Goal: Task Accomplishment & Management: Use online tool/utility

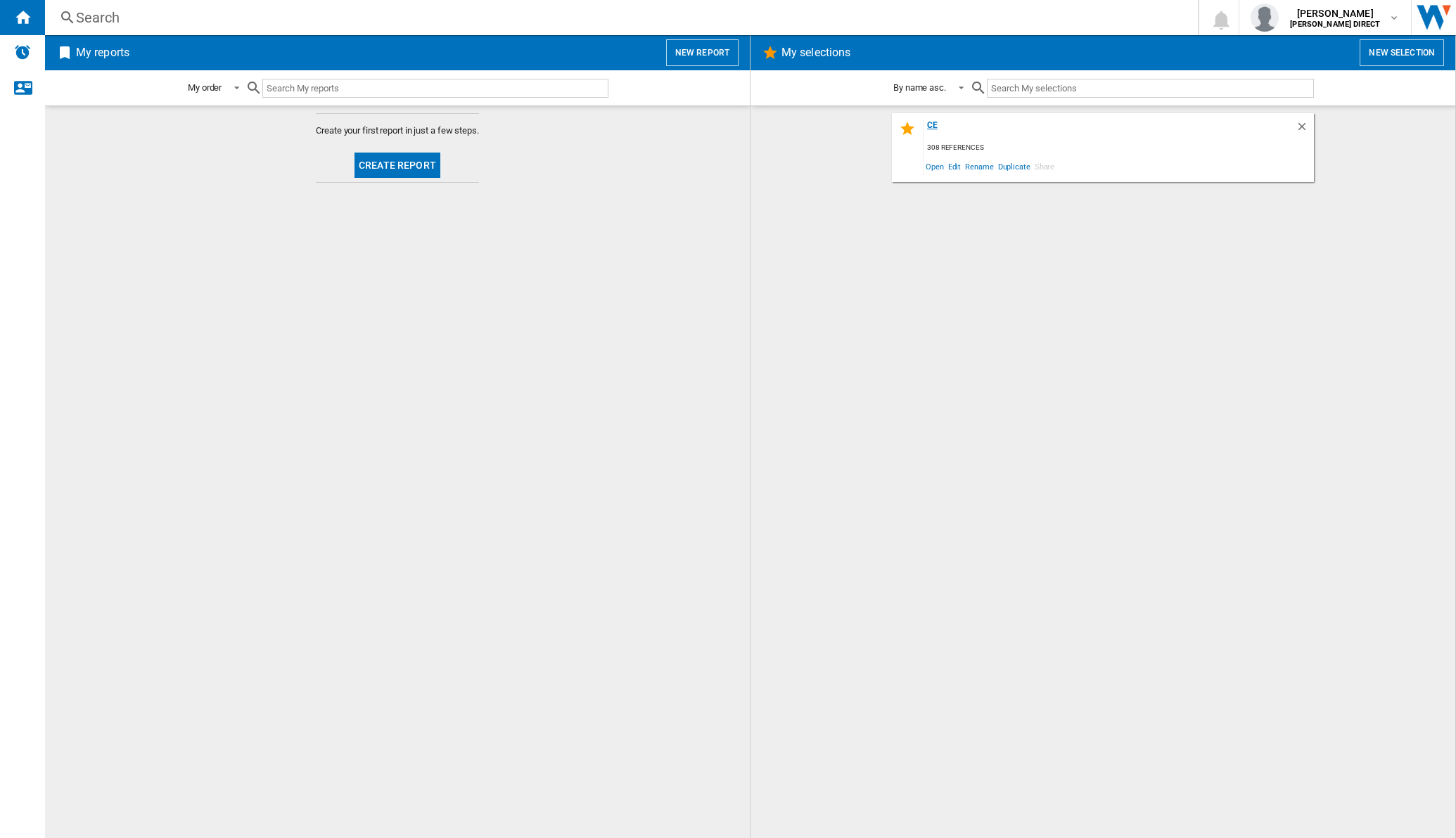
click at [936, 126] on div "CE" at bounding box center [1109, 129] width 372 height 19
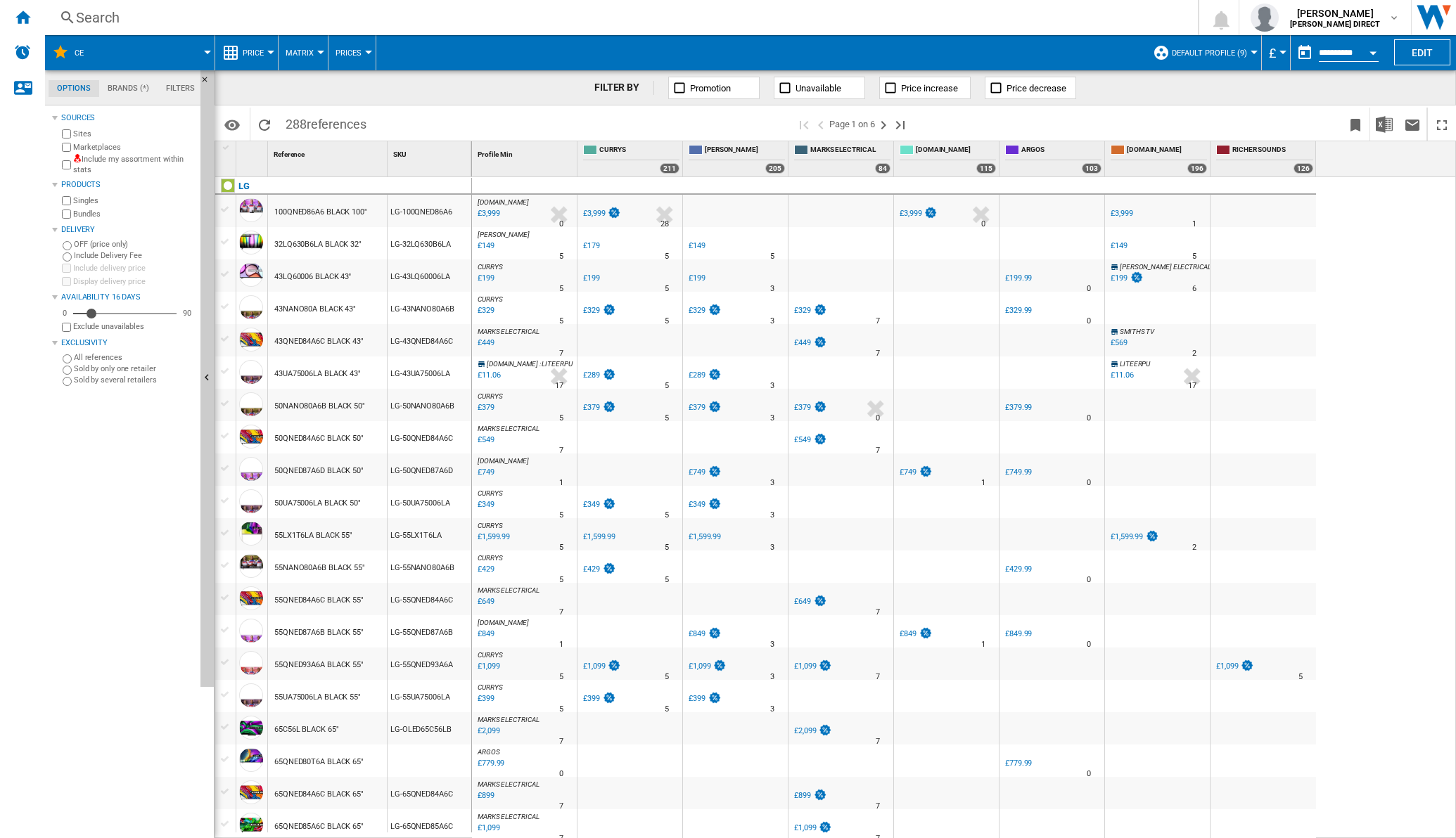
click at [73, 165] on label "Include my assortment within stats" at bounding box center [134, 165] width 122 height 22
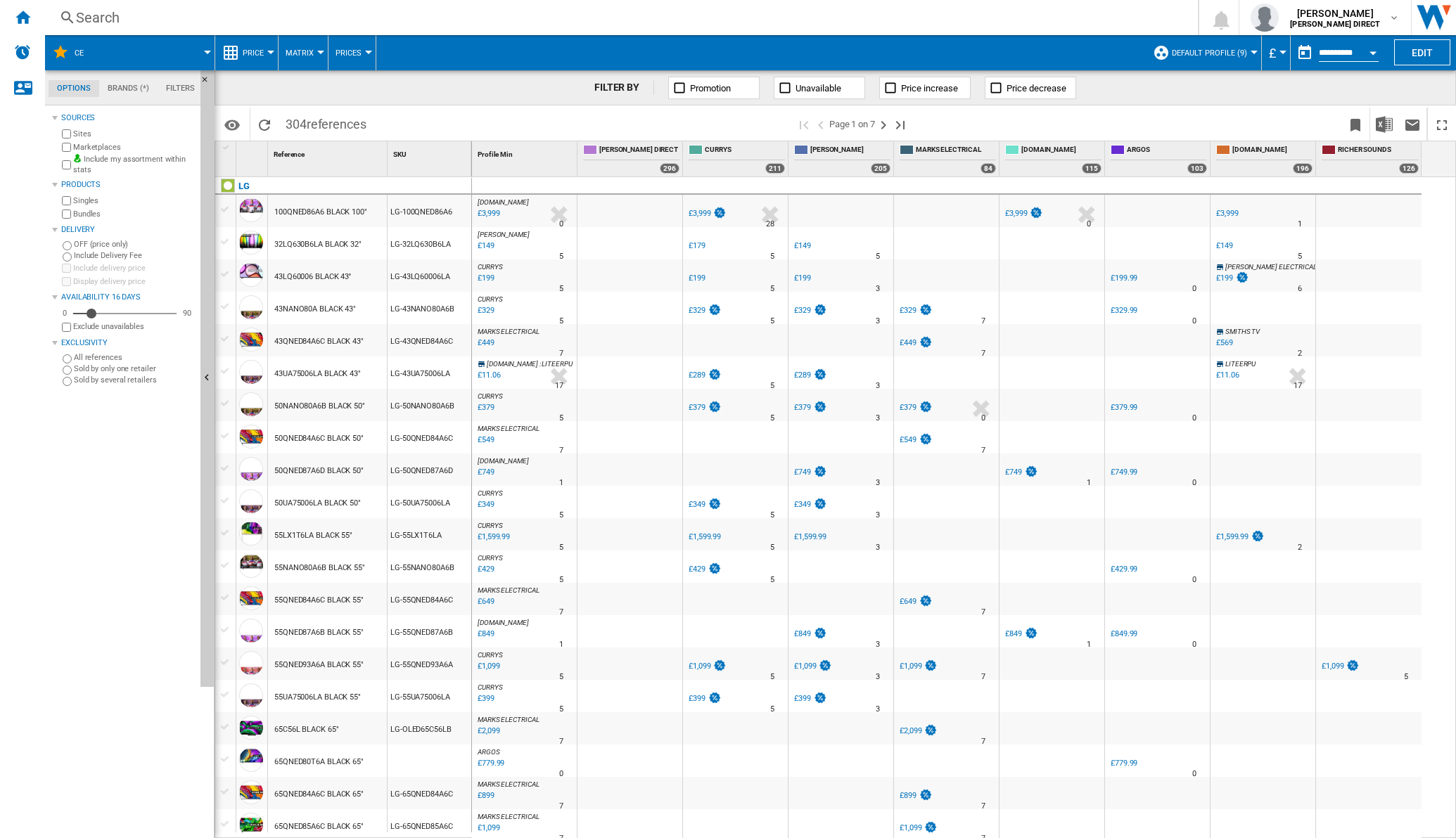
click at [317, 57] on button "Matrix" at bounding box center [303, 52] width 35 height 35
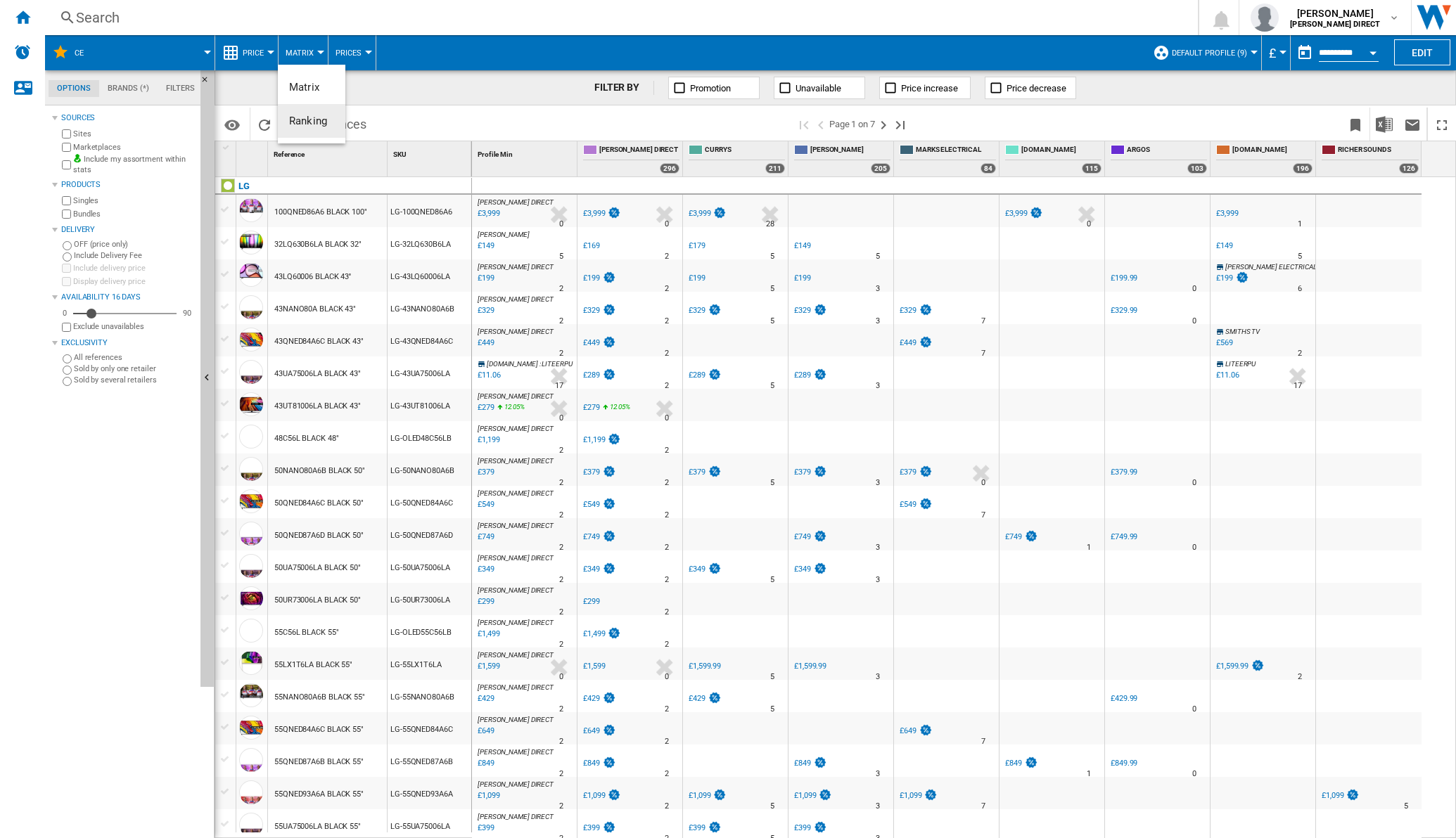
click at [329, 114] on button "Ranking" at bounding box center [312, 121] width 68 height 34
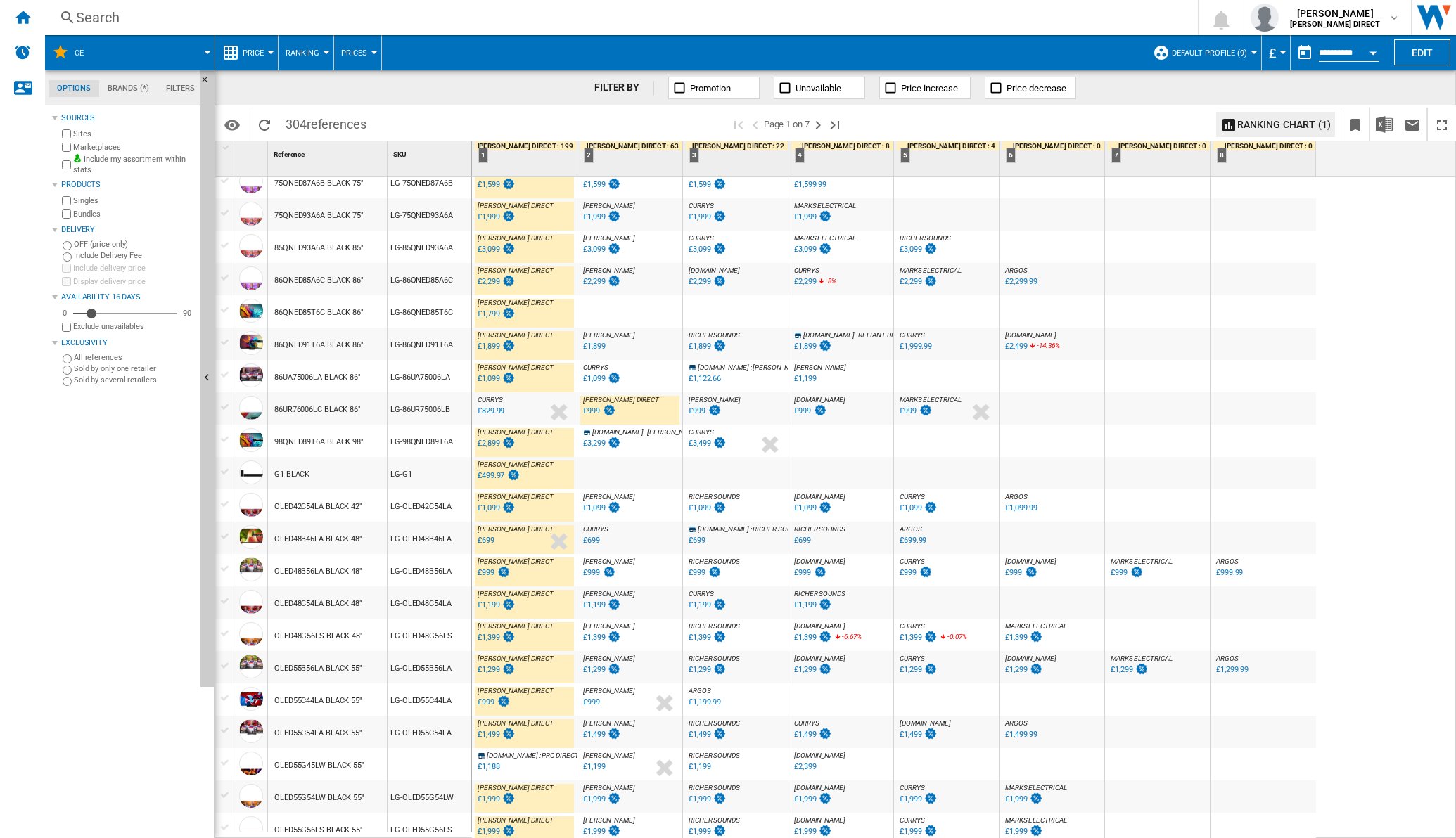
scroll to position [971, 0]
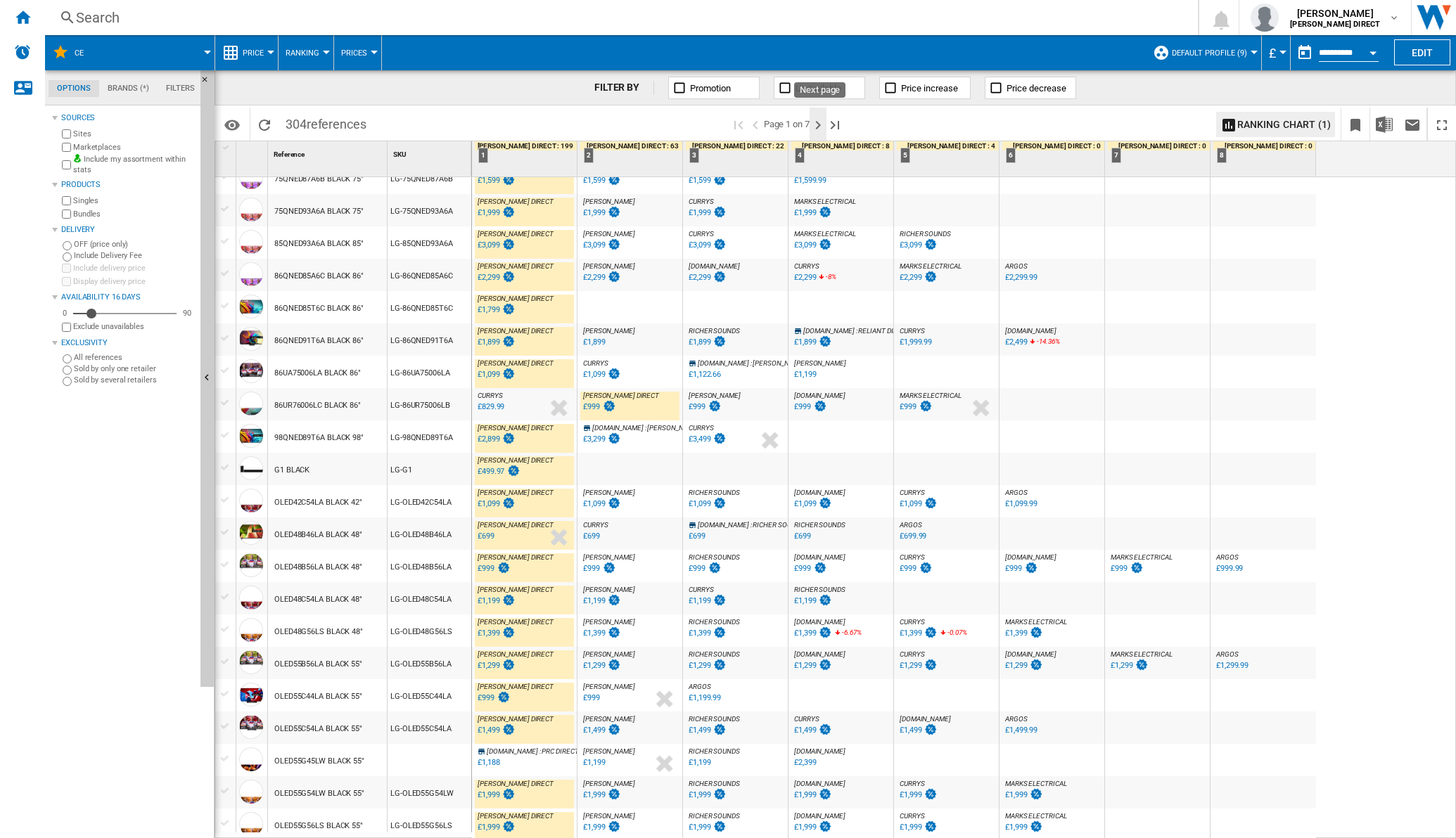
click at [823, 126] on ng-md-icon "Next page" at bounding box center [817, 125] width 17 height 17
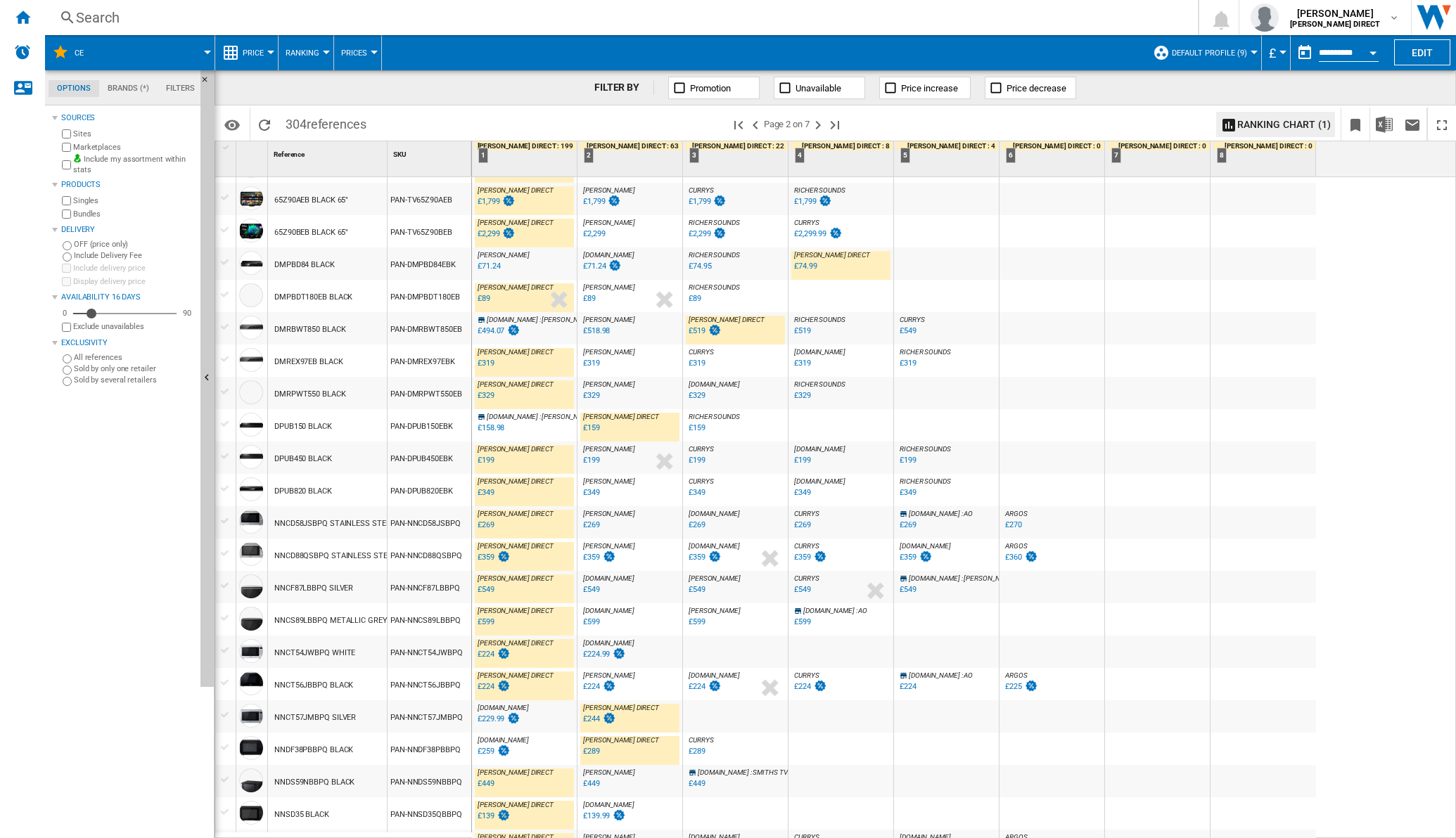
scroll to position [988, 0]
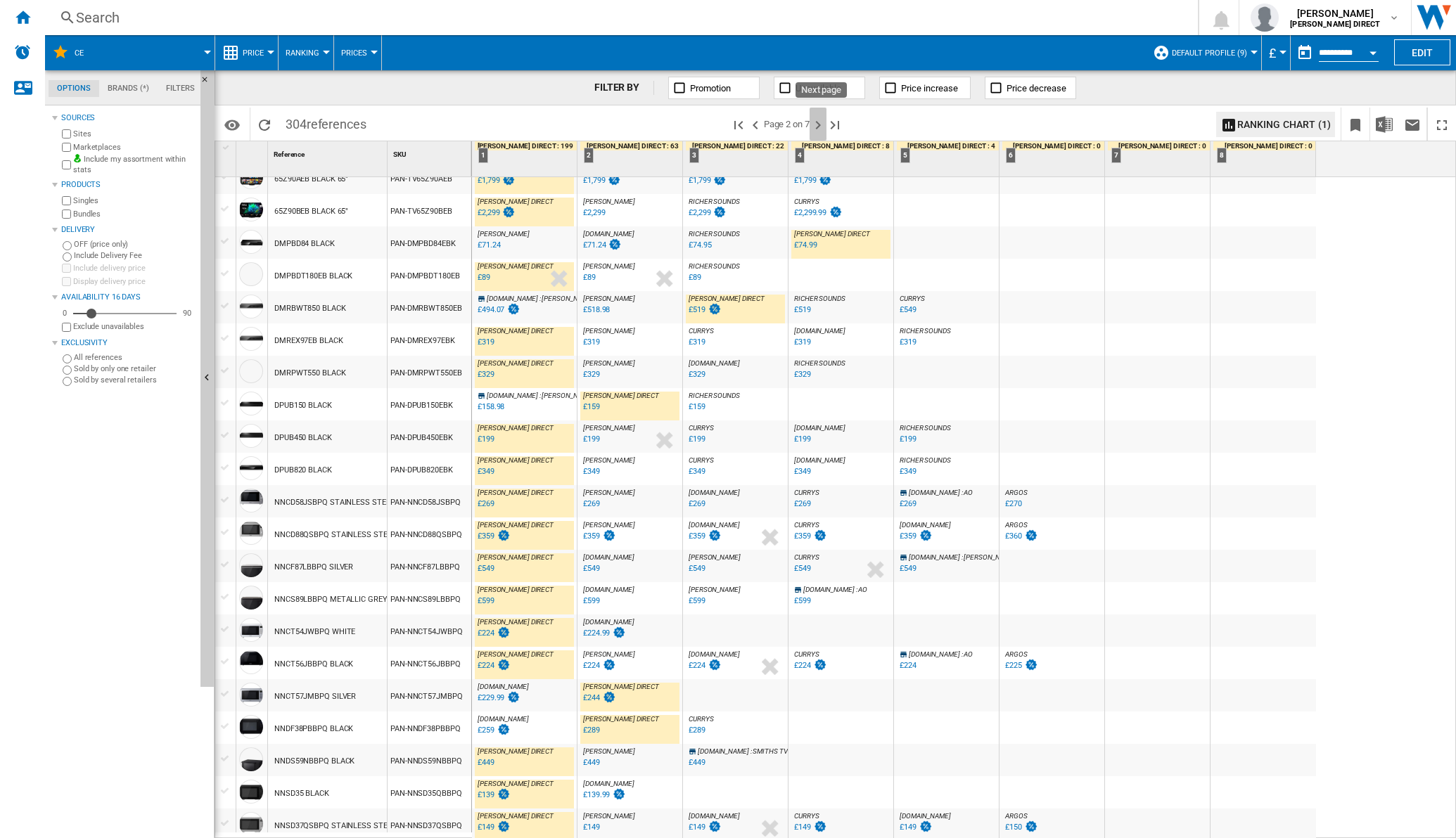
click at [820, 126] on ng-md-icon "Next page" at bounding box center [817, 125] width 17 height 17
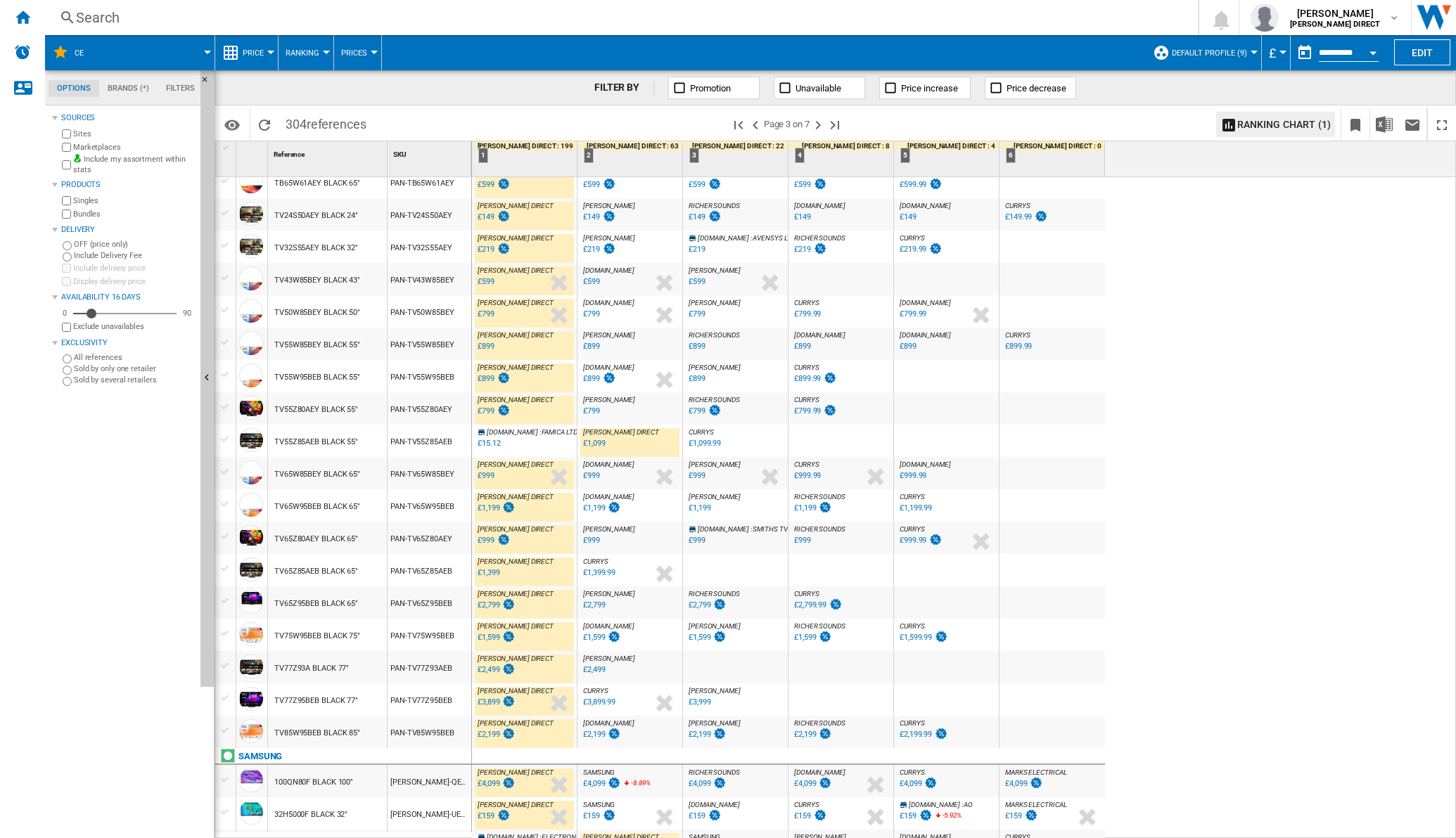
scroll to position [988, 0]
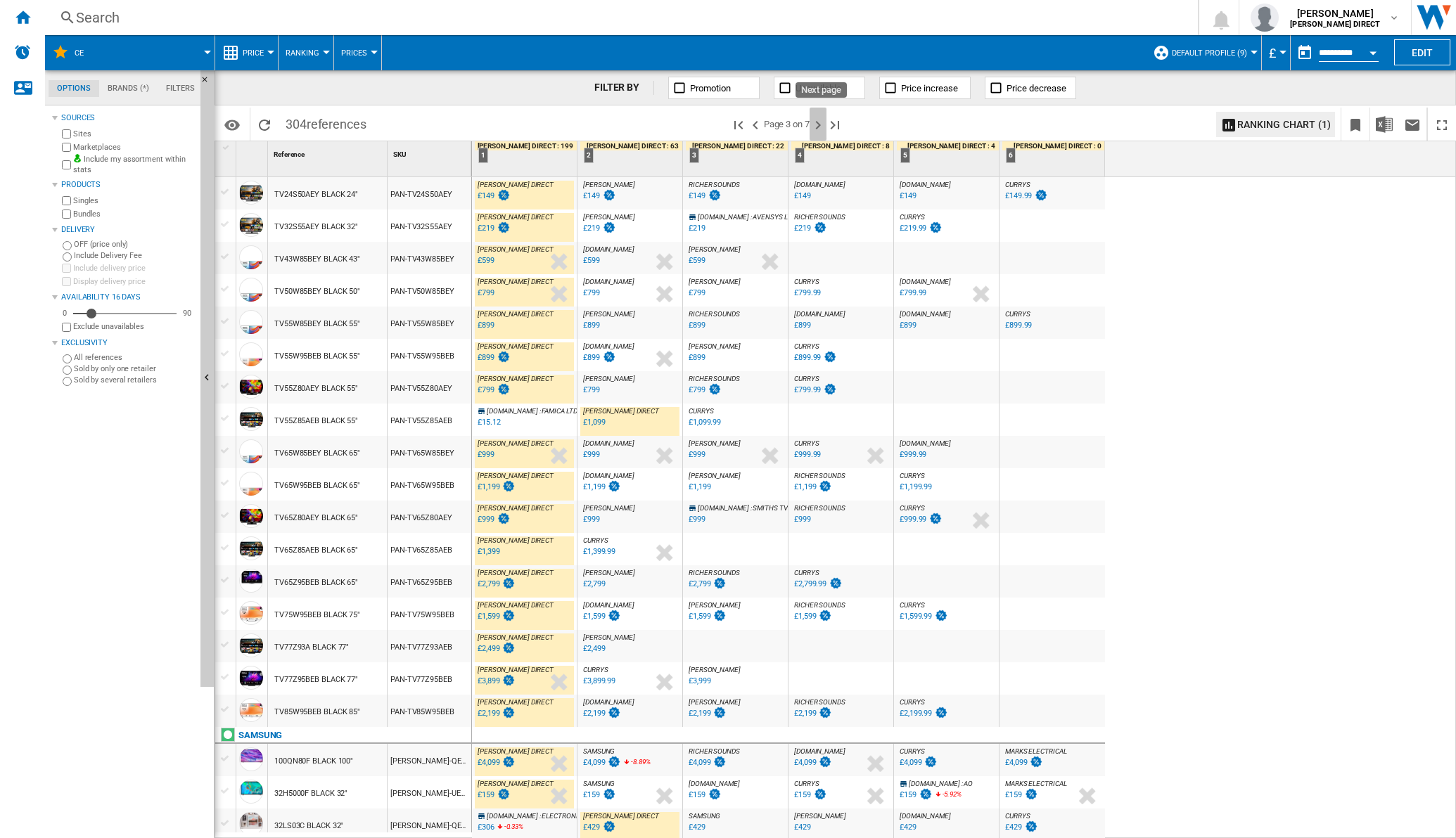
click at [826, 128] on ng-md-icon "Next page" at bounding box center [817, 125] width 17 height 17
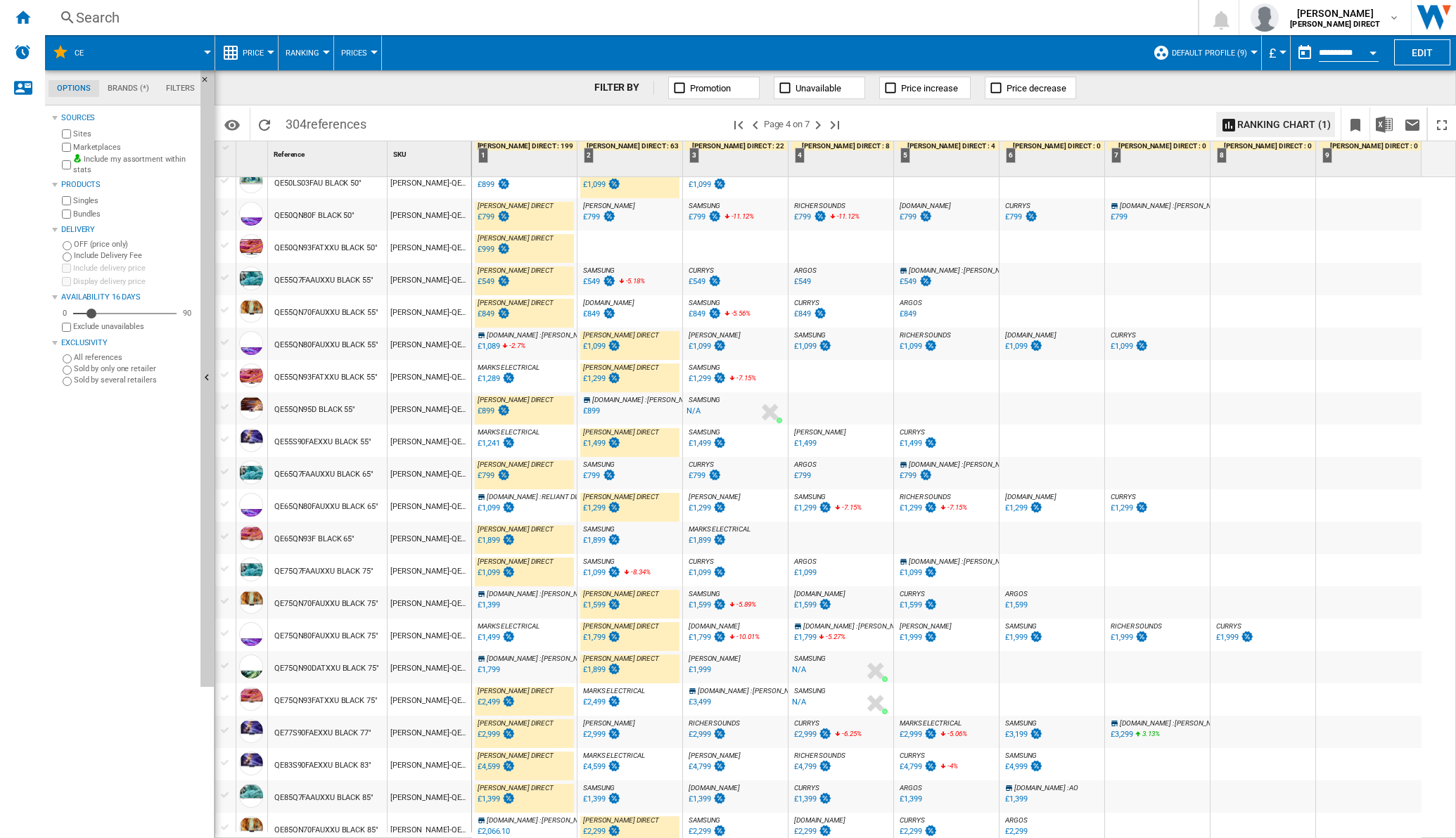
scroll to position [971, 0]
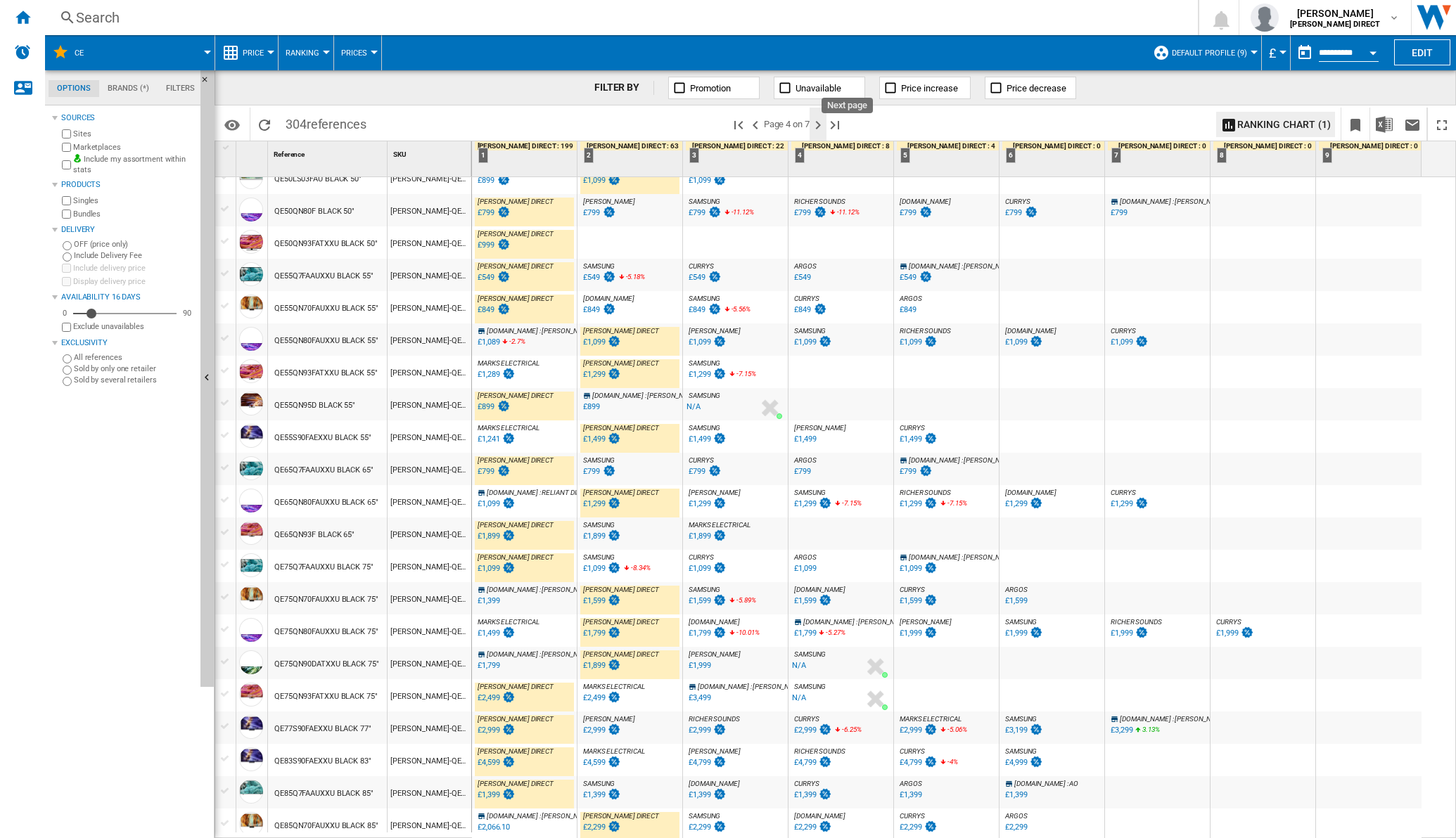
click at [825, 120] on ng-md-icon "Next page" at bounding box center [817, 125] width 17 height 17
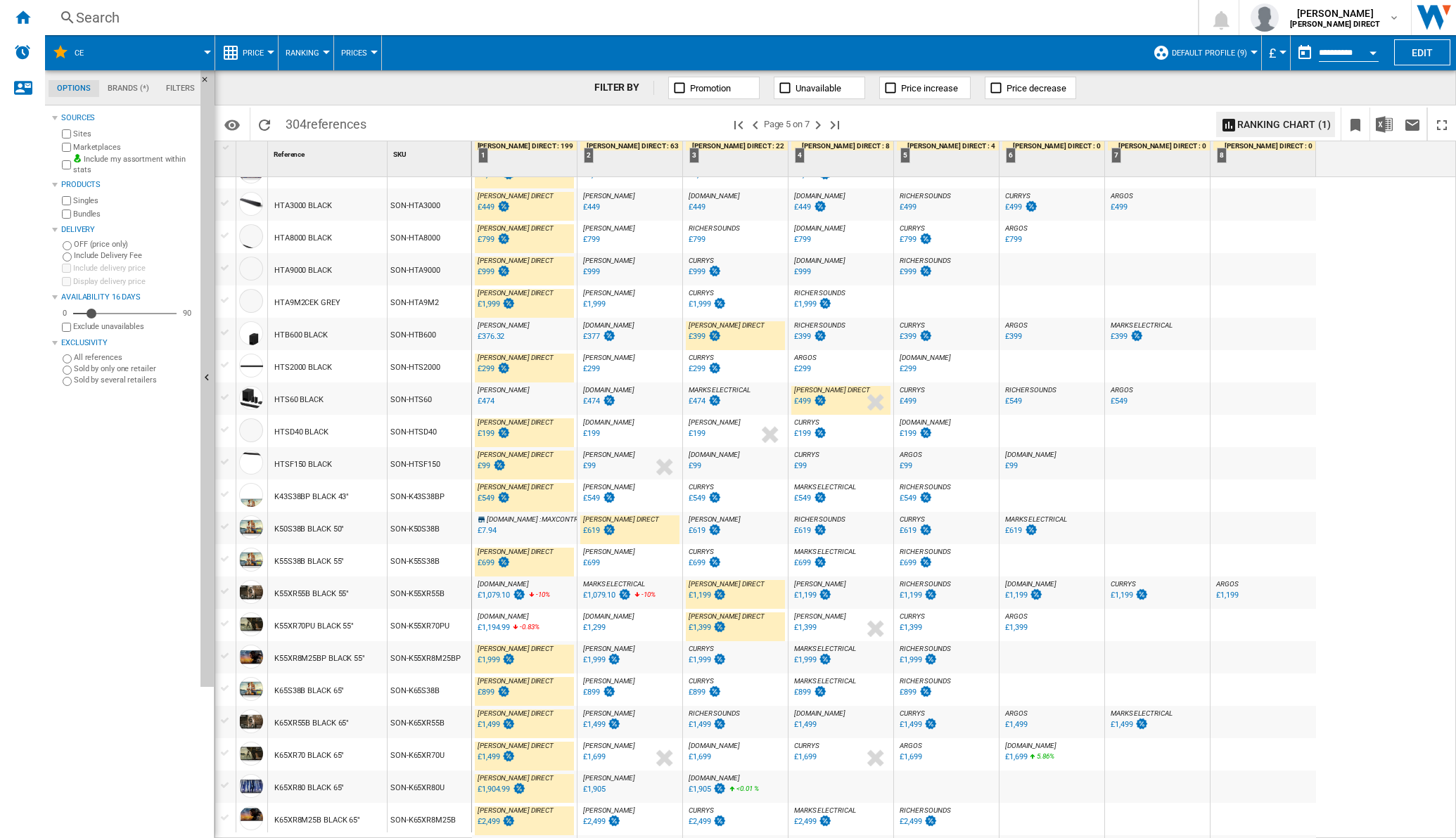
scroll to position [988, 0]
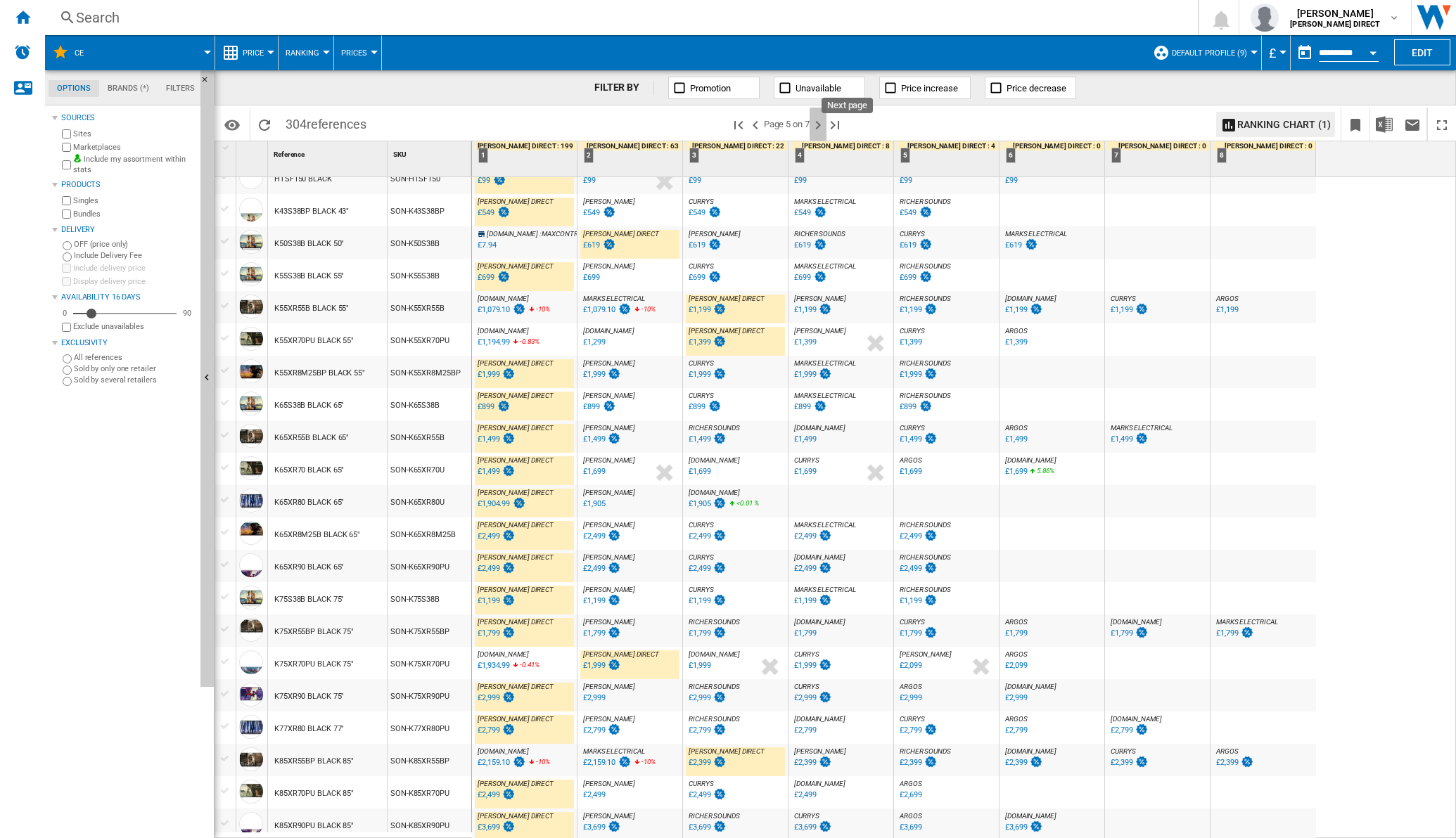
click at [823, 127] on ng-md-icon "Next page" at bounding box center [817, 125] width 17 height 17
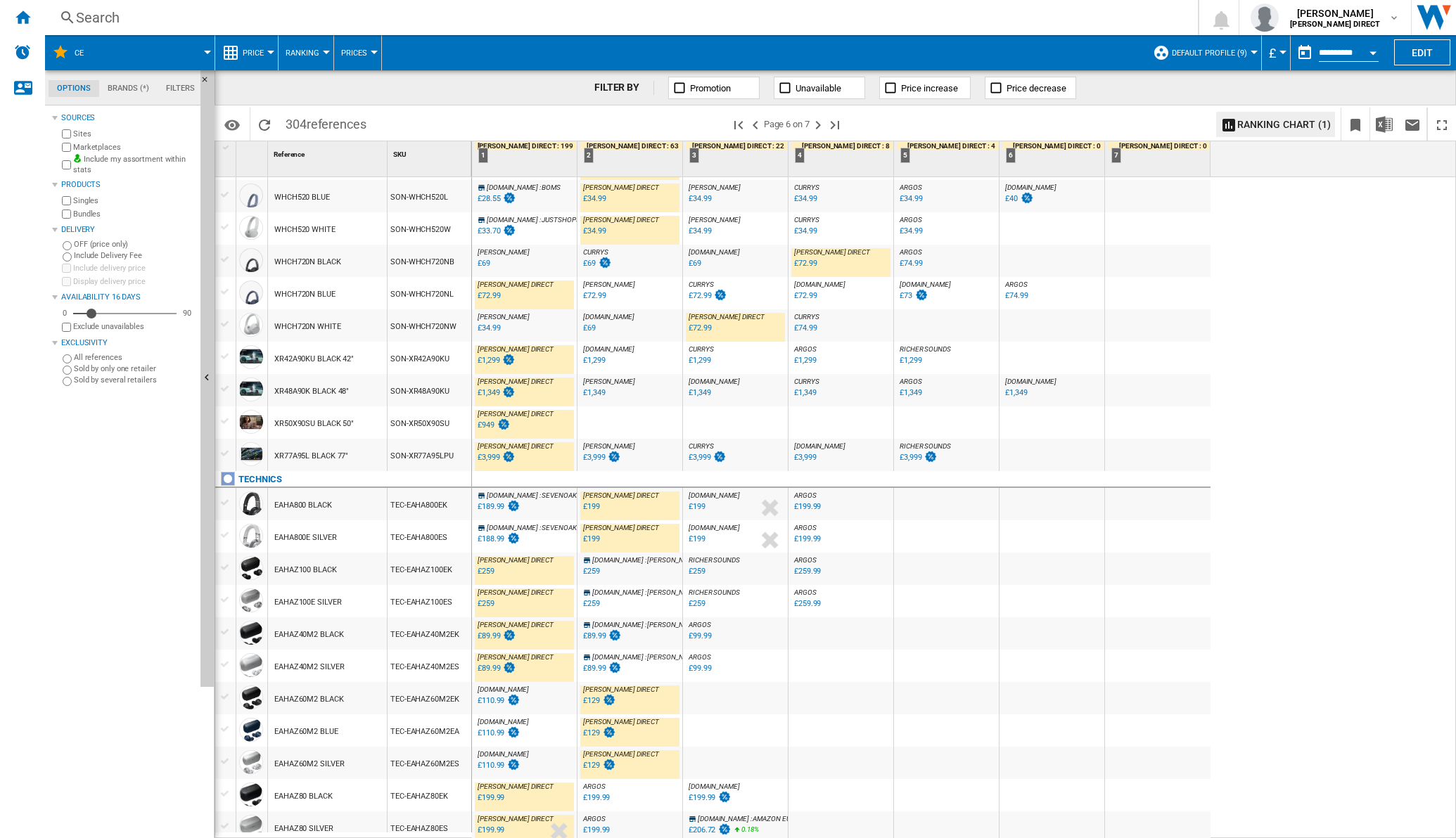
scroll to position [988, 0]
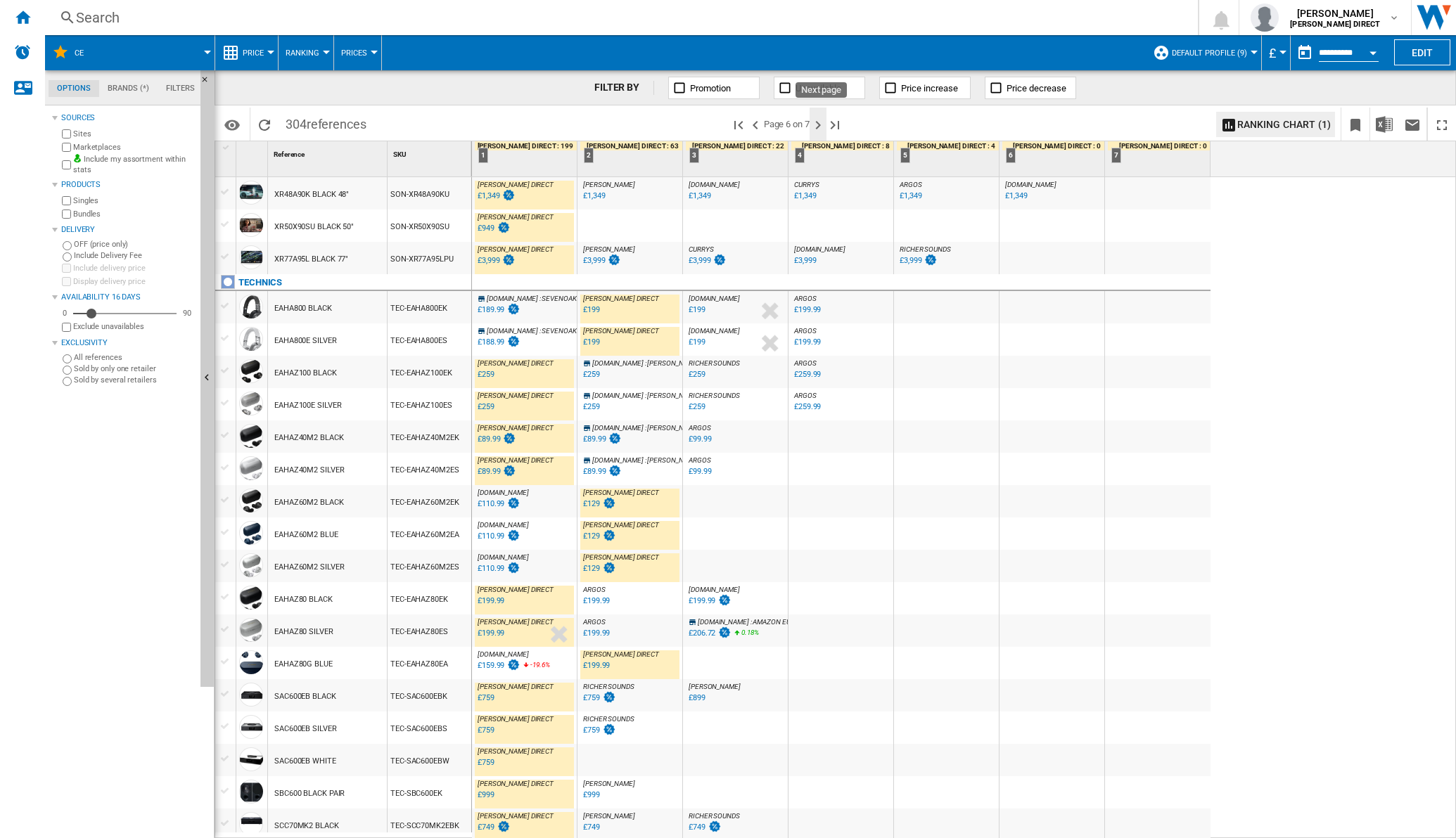
click at [826, 130] on ng-md-icon "Next page" at bounding box center [817, 125] width 17 height 17
